Goal: Information Seeking & Learning: Learn about a topic

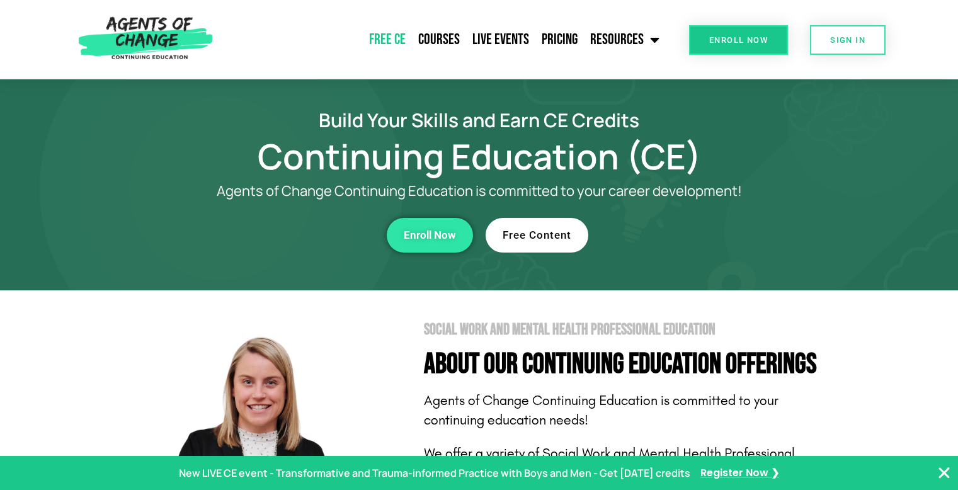
click at [394, 43] on link "Free CE" at bounding box center [387, 40] width 49 height 32
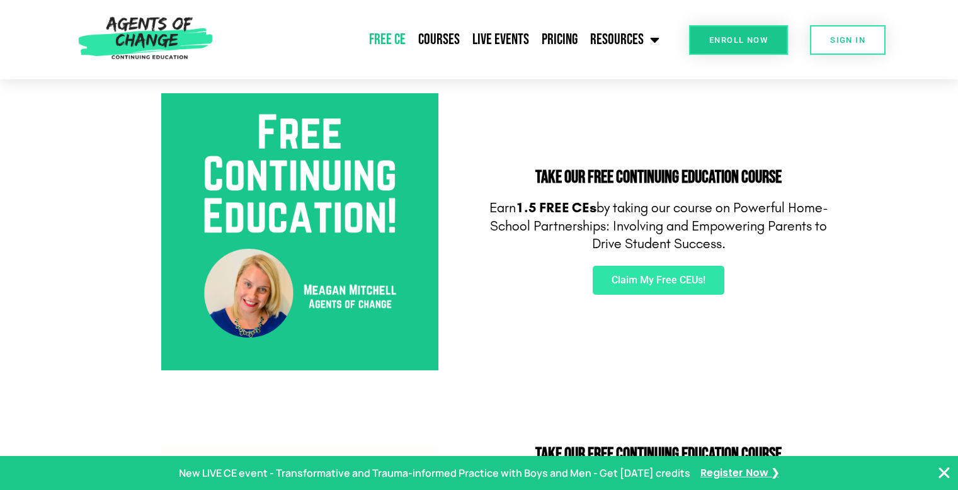
scroll to position [693, 0]
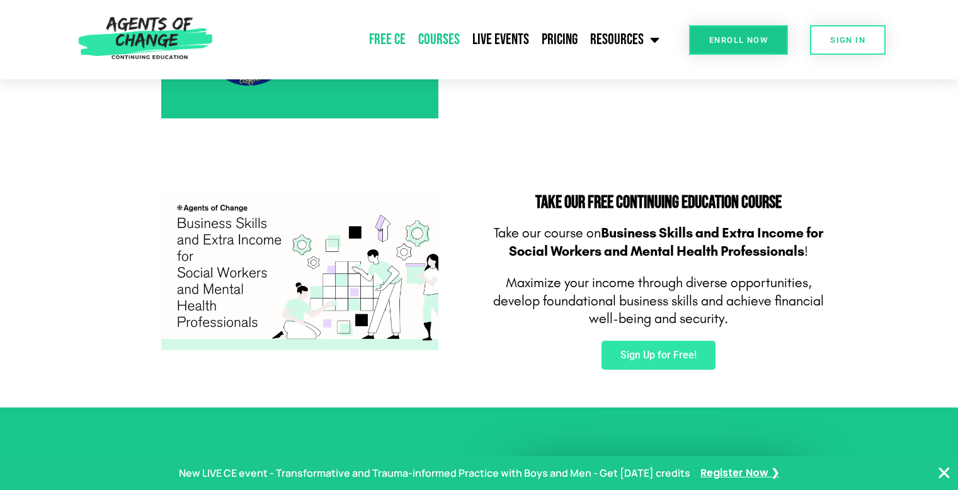
click at [461, 38] on link "Courses" at bounding box center [439, 40] width 54 height 32
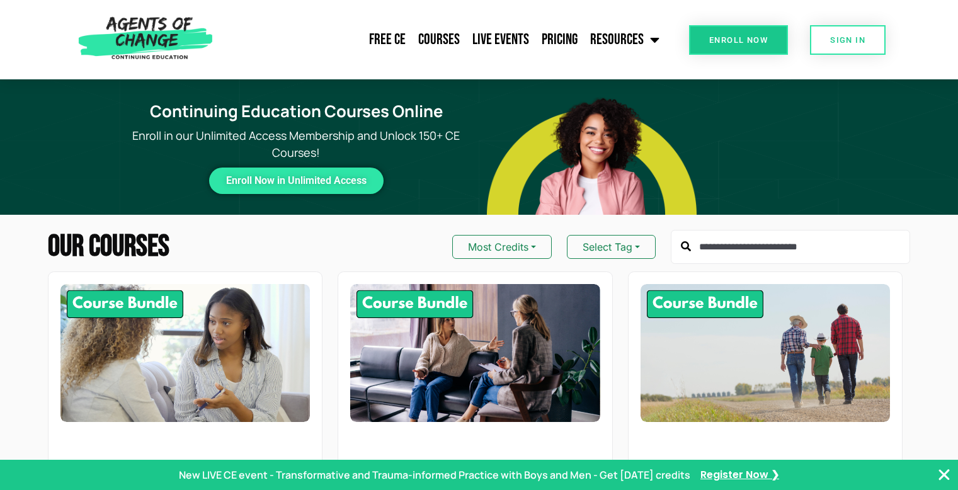
click at [505, 237] on button "Most Credits" at bounding box center [502, 247] width 100 height 24
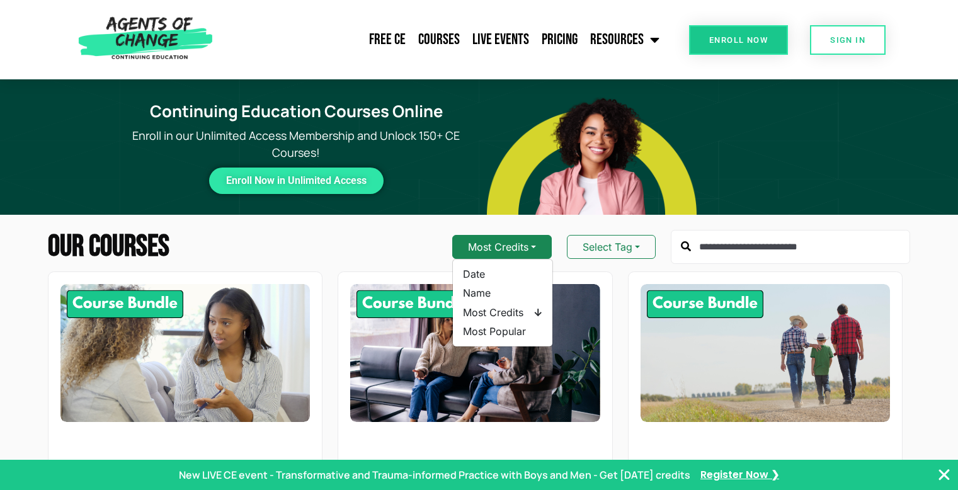
click at [505, 237] on button "Most Credits" at bounding box center [502, 247] width 100 height 24
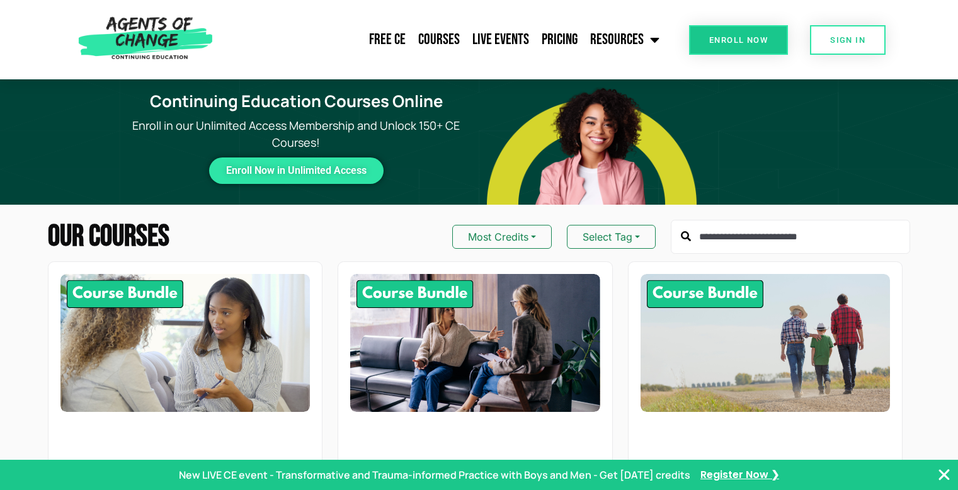
scroll to position [189, 0]
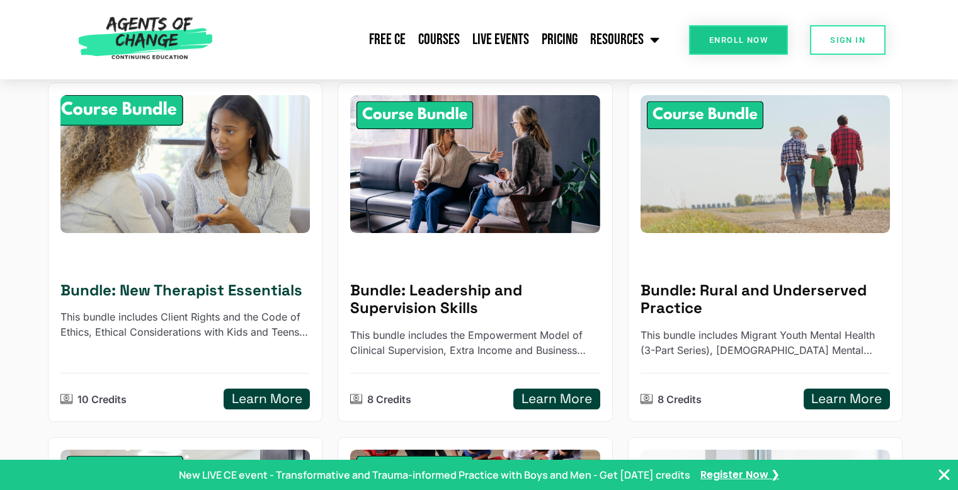
click at [248, 255] on div at bounding box center [185, 258] width 250 height 15
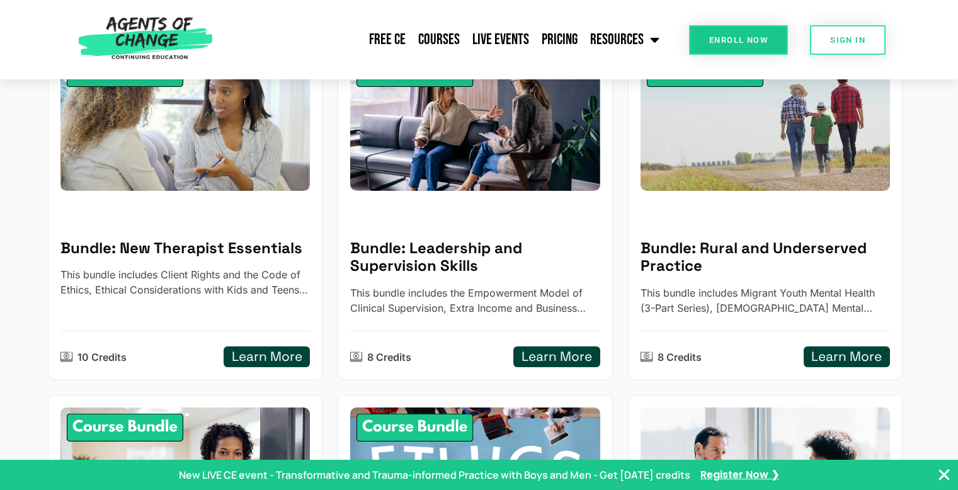
scroll to position [196, 0]
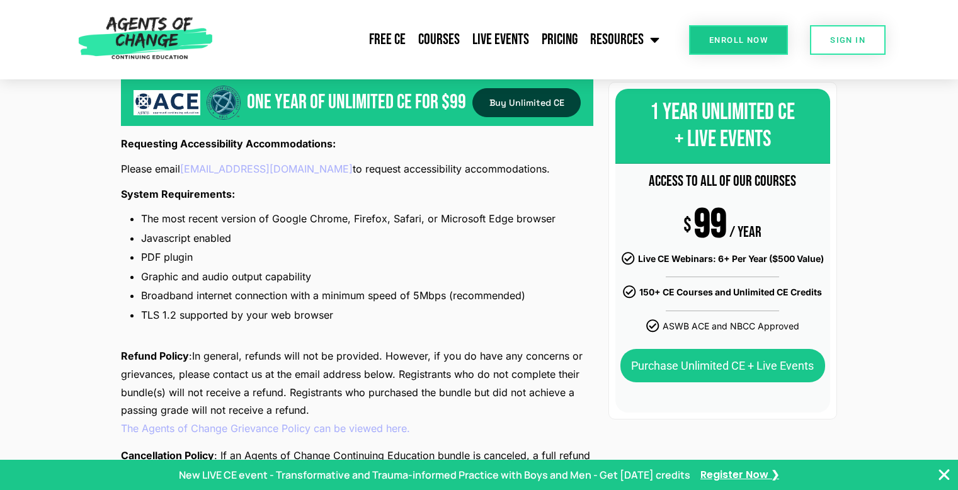
scroll to position [1386, 0]
